Goal: Task Accomplishment & Management: Complete application form

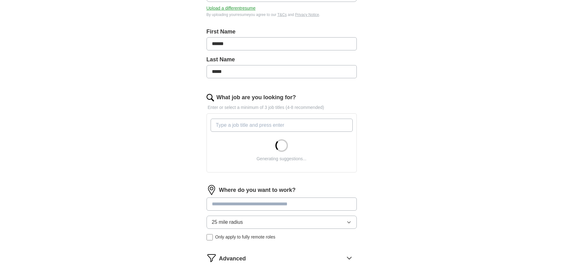
scroll to position [149, 0]
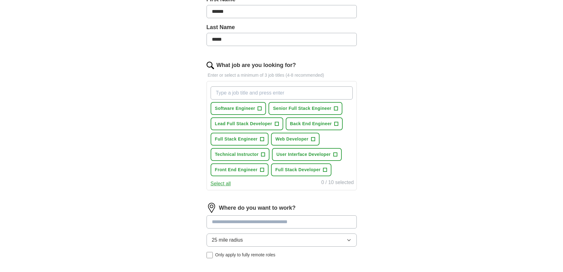
click at [244, 111] on span "Software Engineer" at bounding box center [235, 108] width 40 height 7
click at [297, 108] on span "Senior Full Stack Engineer" at bounding box center [302, 108] width 58 height 7
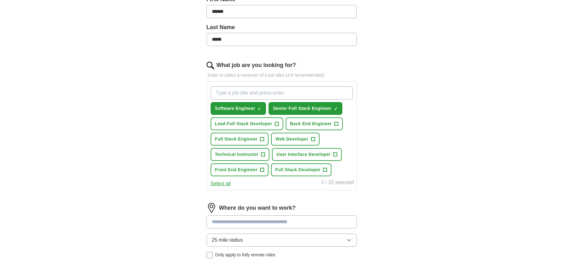
click at [272, 123] on span "Lead Full Stack Developer" at bounding box center [243, 123] width 57 height 7
click at [287, 139] on span "Web Developer" at bounding box center [291, 139] width 33 height 7
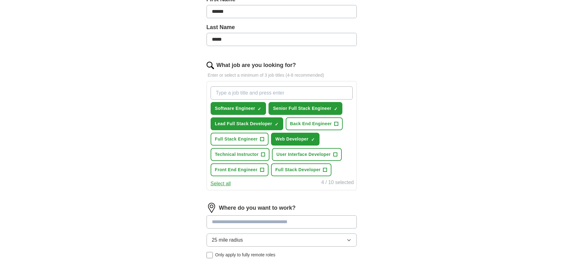
click at [250, 142] on button "Full Stack Engineer +" at bounding box center [240, 139] width 58 height 13
click at [259, 158] on button "Technical Instructor +" at bounding box center [240, 154] width 59 height 13
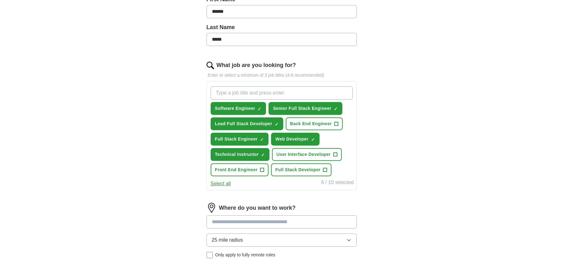
click at [287, 159] on button "User Interface Developer +" at bounding box center [306, 154] width 69 height 13
click at [285, 169] on span "Full Stack Developer" at bounding box center [297, 169] width 45 height 7
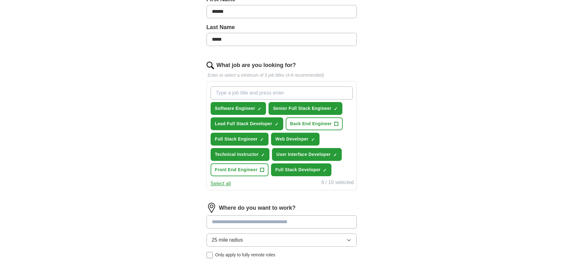
click at [267, 171] on button "Front End Engineer +" at bounding box center [240, 169] width 58 height 13
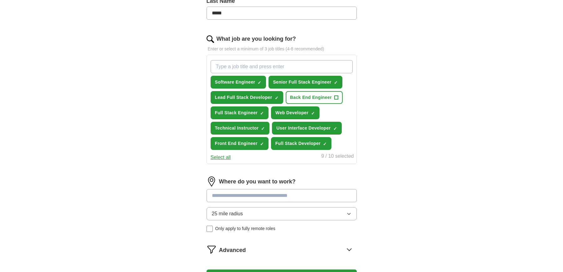
scroll to position [203, 0]
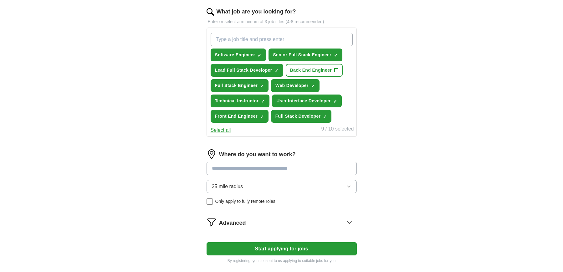
click at [293, 168] on input at bounding box center [282, 168] width 150 height 13
type input "*******"
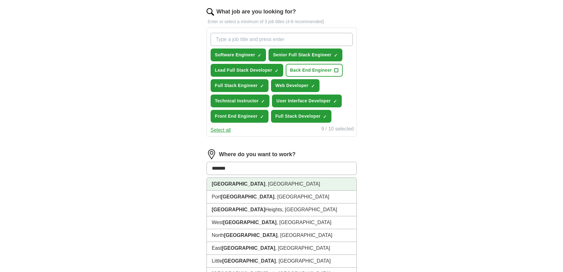
click at [274, 182] on li "[GEOGRAPHIC_DATA] , [GEOGRAPHIC_DATA]" at bounding box center [282, 184] width 150 height 13
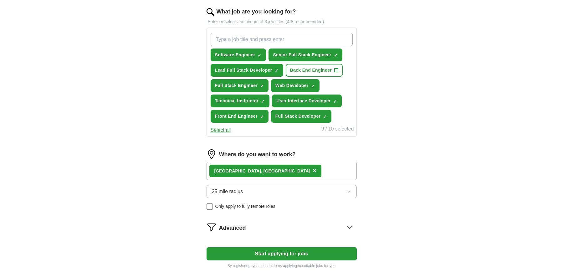
click at [248, 196] on button "25 mile radius" at bounding box center [282, 191] width 150 height 13
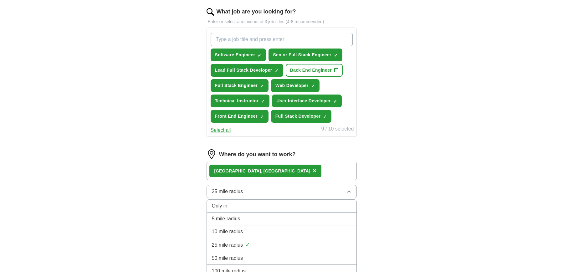
click at [251, 230] on div "10 mile radius" at bounding box center [282, 232] width 140 height 8
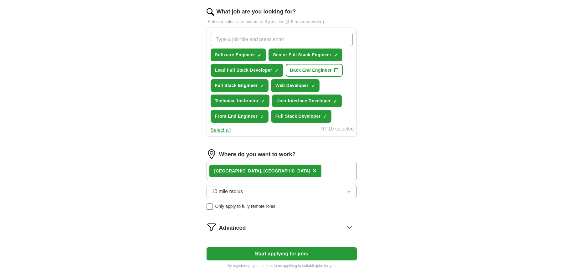
click at [240, 196] on button "10 mile radius" at bounding box center [282, 191] width 150 height 13
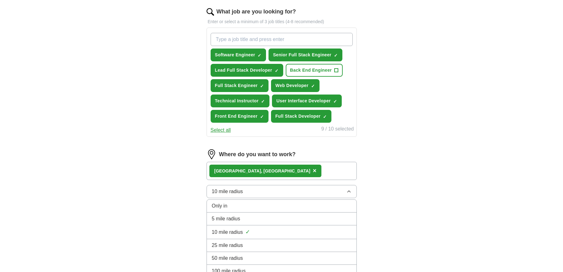
click at [227, 240] on li "25 mile radius" at bounding box center [282, 245] width 150 height 13
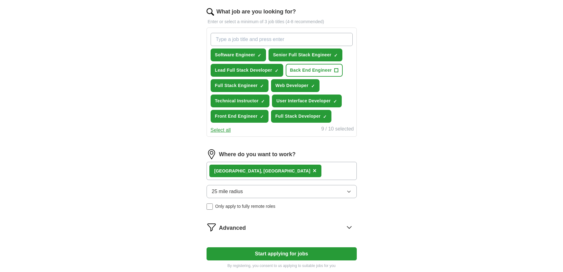
scroll to position [271, 0]
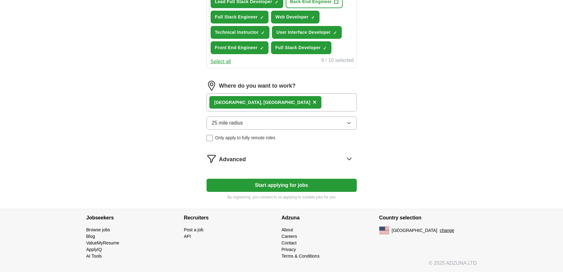
click at [346, 158] on icon at bounding box center [349, 159] width 10 height 10
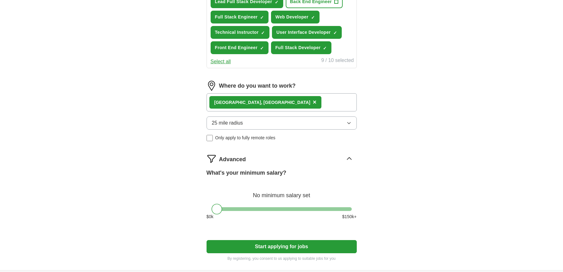
click at [346, 158] on icon at bounding box center [349, 159] width 10 height 10
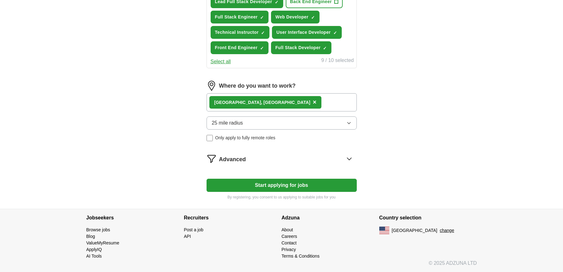
click at [304, 186] on button "Start applying for jobs" at bounding box center [282, 185] width 150 height 13
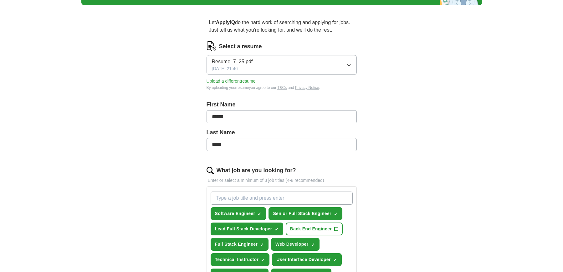
select select "**"
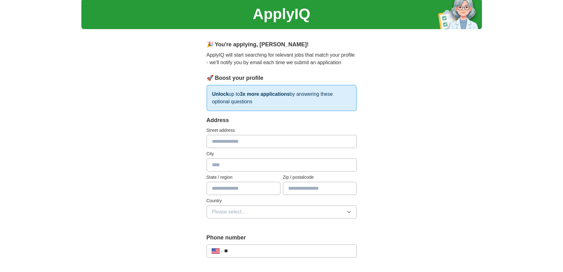
scroll to position [23, 0]
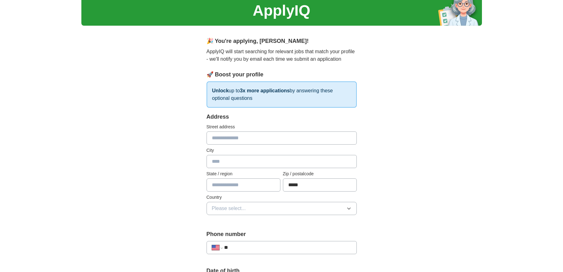
type input "*****"
type input "*******"
type input "**"
click at [311, 208] on button "Please select..." at bounding box center [282, 208] width 150 height 13
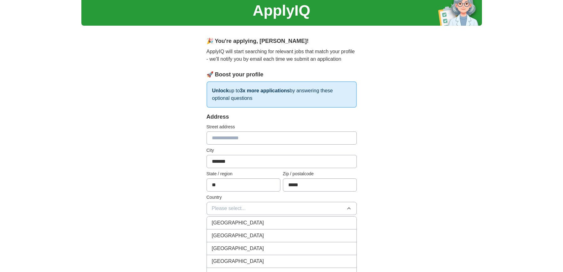
click at [293, 231] on li "[GEOGRAPHIC_DATA]" at bounding box center [282, 235] width 150 height 13
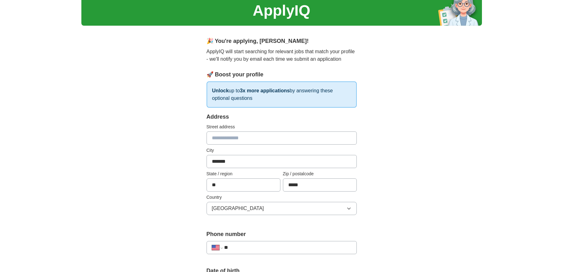
scroll to position [98, 0]
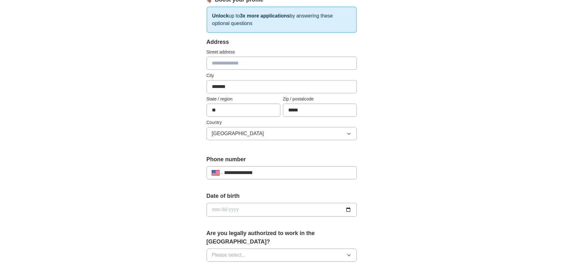
type input "**********"
click at [270, 203] on input "date" at bounding box center [282, 210] width 150 height 14
drag, startPoint x: 177, startPoint y: 202, endPoint x: 176, endPoint y: 209, distance: 6.9
click at [177, 202] on div "**********" at bounding box center [281, 206] width 401 height 570
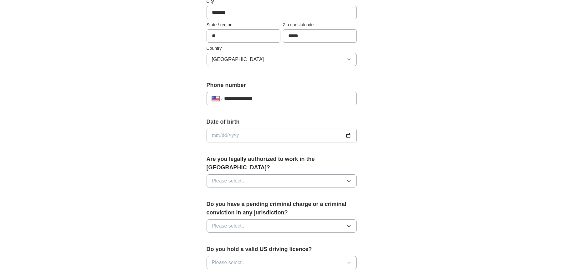
click at [292, 174] on button "Please select..." at bounding box center [282, 180] width 150 height 13
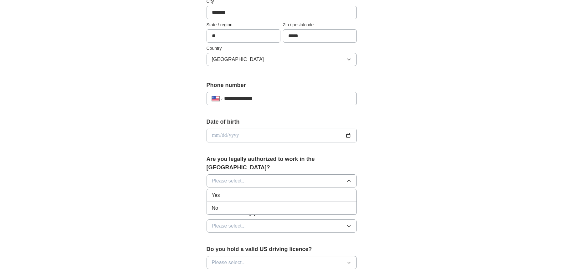
click at [277, 192] on div "Yes" at bounding box center [282, 196] width 140 height 8
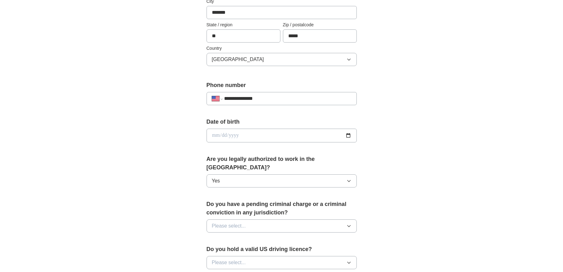
click at [244, 222] on span "Please select..." at bounding box center [229, 226] width 34 height 8
click at [247, 249] on div "No" at bounding box center [282, 253] width 140 height 8
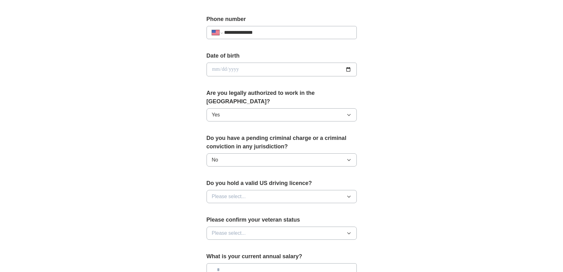
click at [265, 190] on button "Please select..." at bounding box center [282, 196] width 150 height 13
click at [252, 207] on div "Yes" at bounding box center [282, 211] width 140 height 8
click at [236, 229] on span "Please select..." at bounding box center [229, 233] width 34 height 8
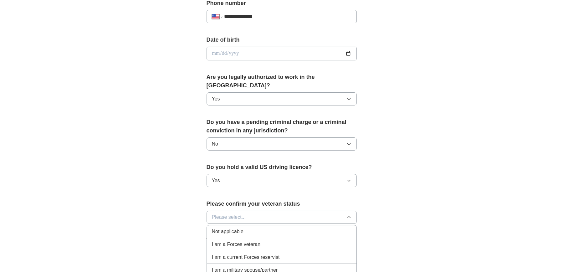
scroll to position [334, 0]
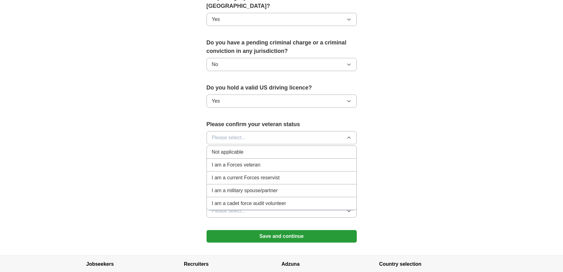
click at [277, 148] on div "Not applicable" at bounding box center [282, 152] width 140 height 8
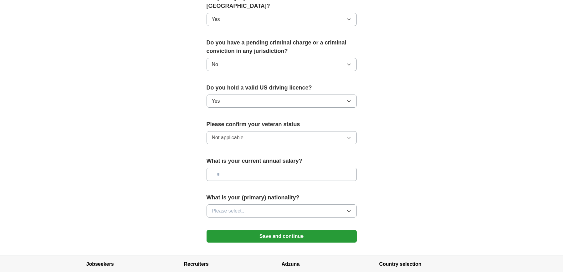
click at [267, 170] on input "text" at bounding box center [282, 174] width 150 height 13
click at [259, 204] on button "Please select..." at bounding box center [282, 210] width 150 height 13
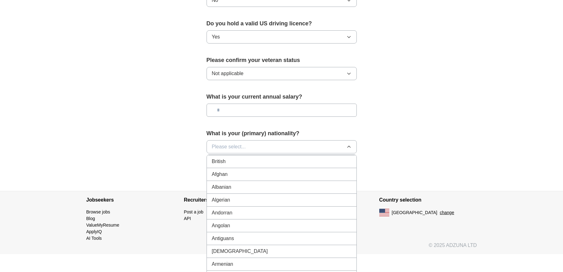
scroll to position [0, 0]
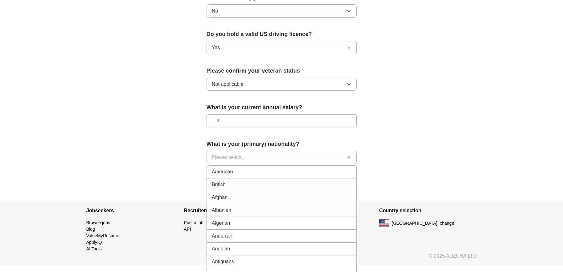
click at [245, 168] on div "American" at bounding box center [282, 172] width 140 height 8
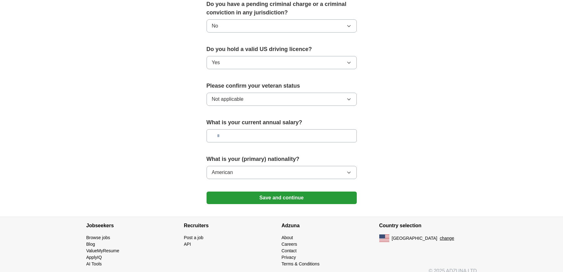
click at [256, 192] on button "Save and continue" at bounding box center [282, 198] width 150 height 13
